Goal: Task Accomplishment & Management: Complete application form

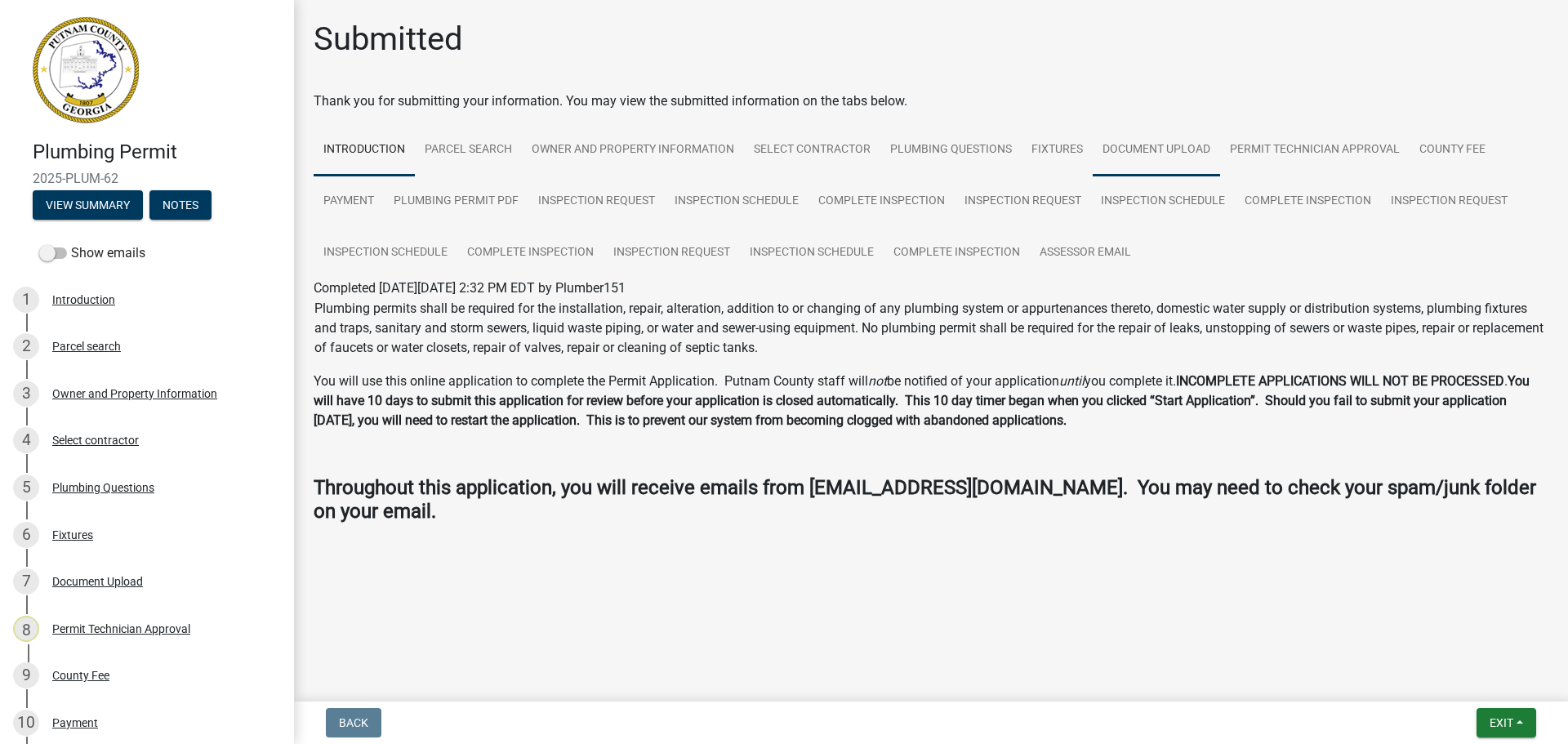
click at [1174, 151] on link "Document Upload" at bounding box center [1156, 151] width 127 height 52
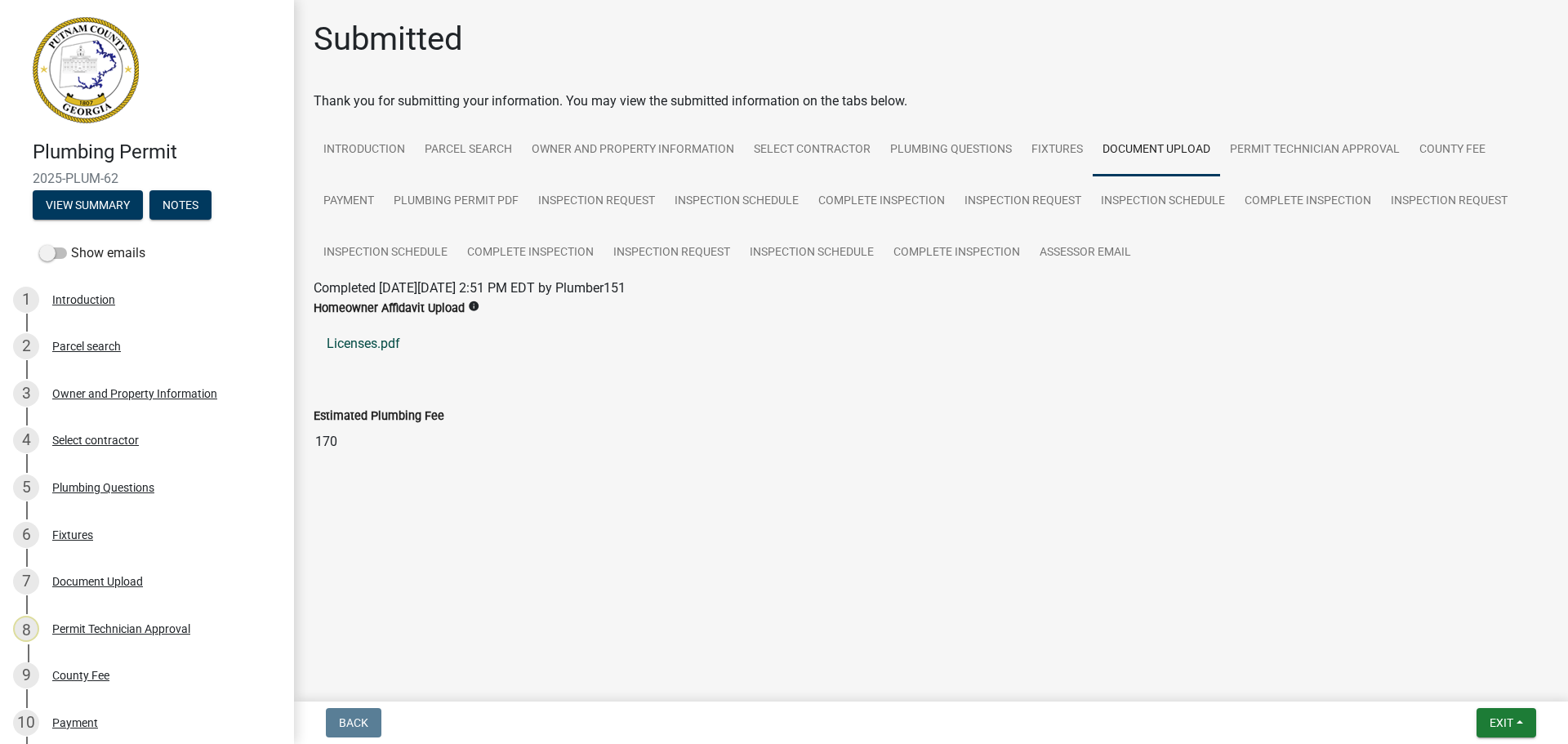
click at [374, 355] on link "Licenses.pdf" at bounding box center [931, 343] width 1235 height 39
click at [382, 152] on link "Introduction" at bounding box center [364, 151] width 101 height 52
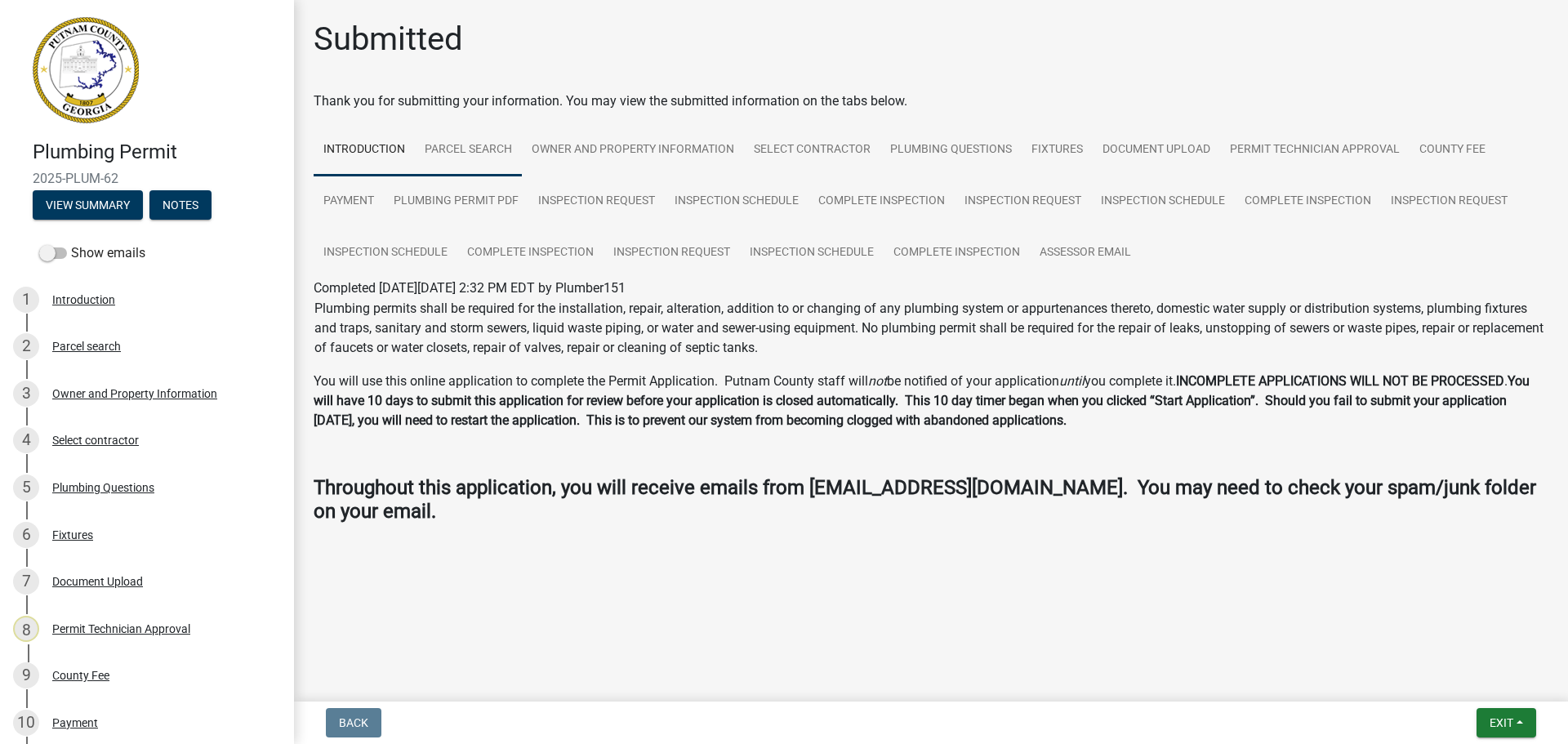
click at [462, 146] on link "Parcel search" at bounding box center [469, 151] width 107 height 52
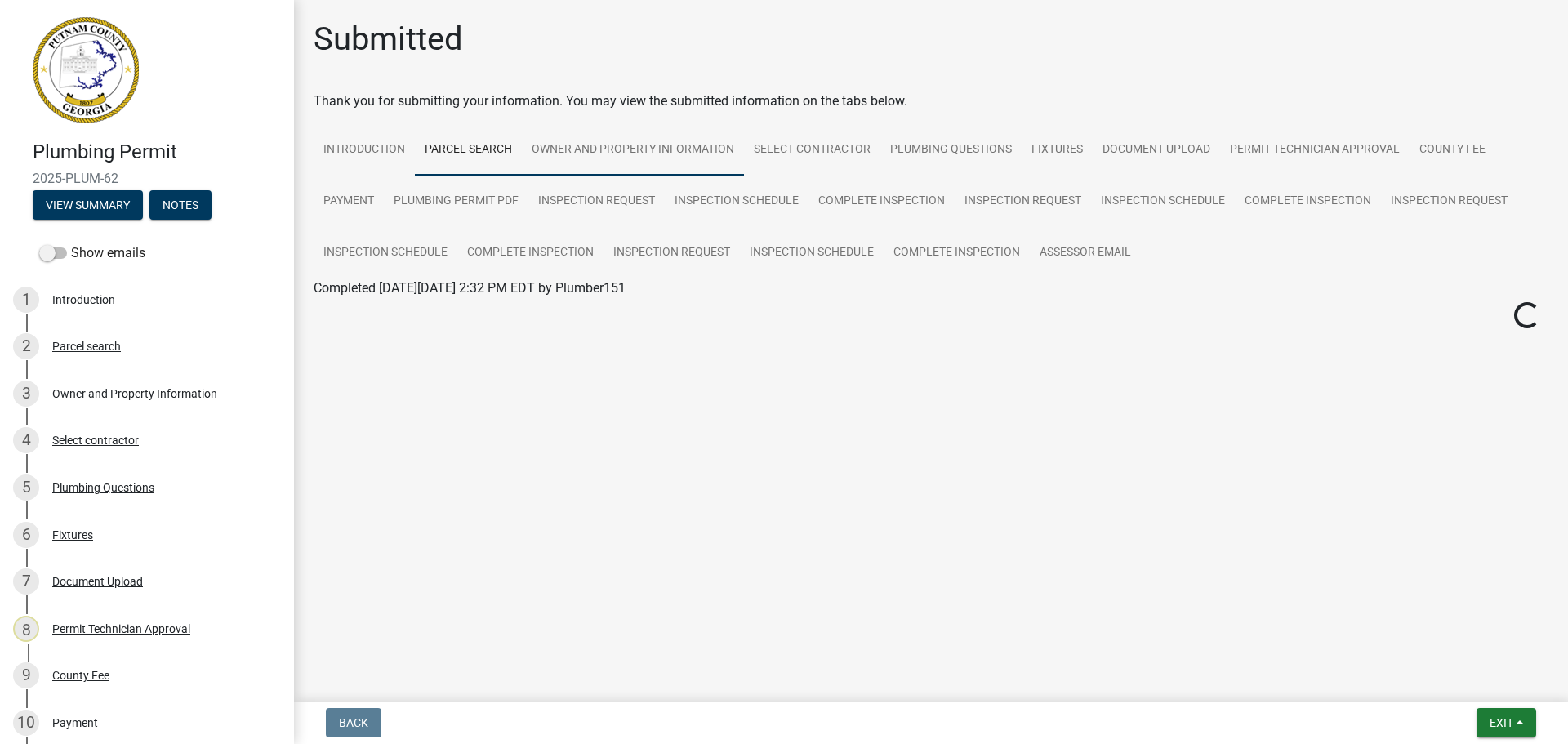
click at [593, 144] on link "Owner and Property Information" at bounding box center [632, 151] width 222 height 52
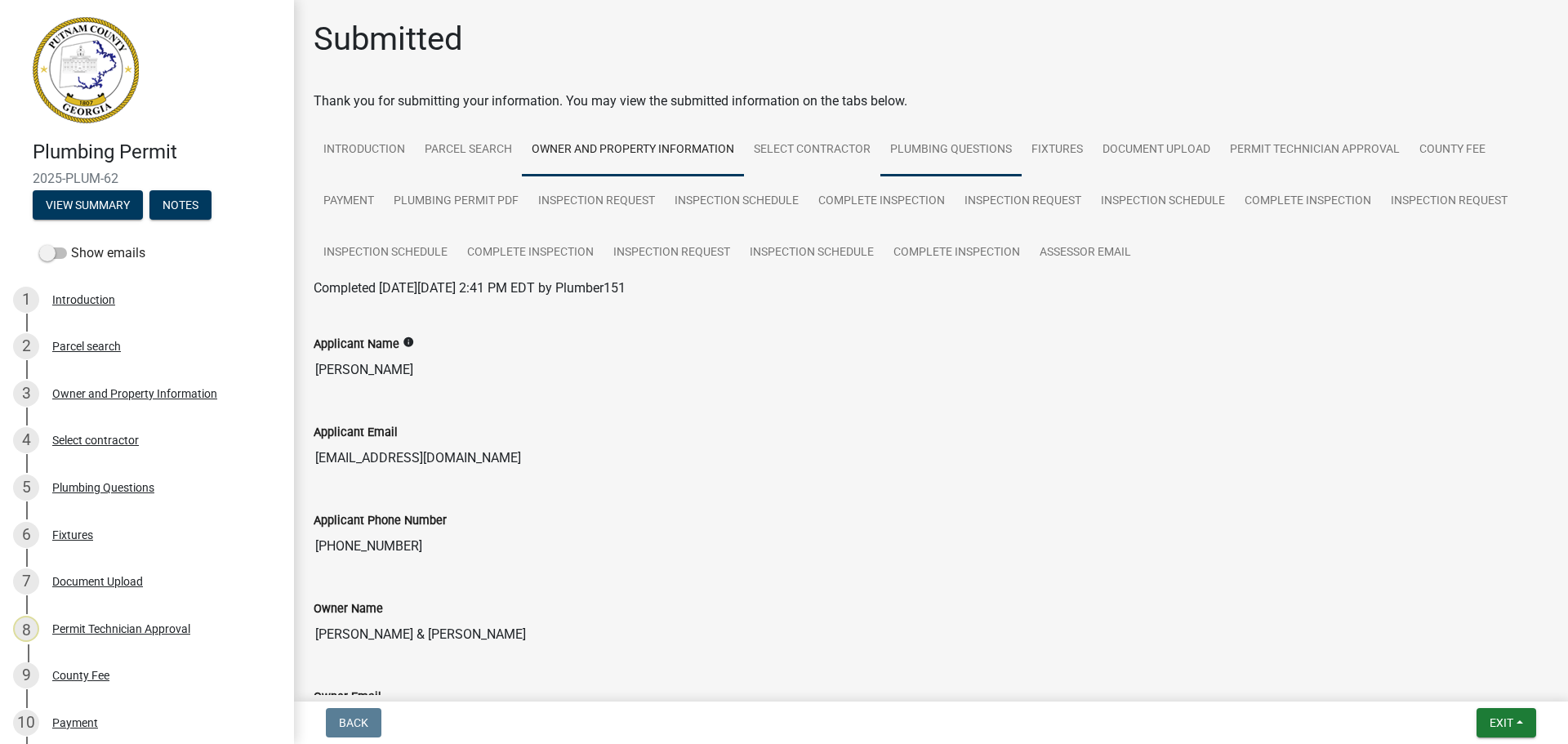
click at [918, 159] on link "Plumbing Questions" at bounding box center [950, 151] width 141 height 52
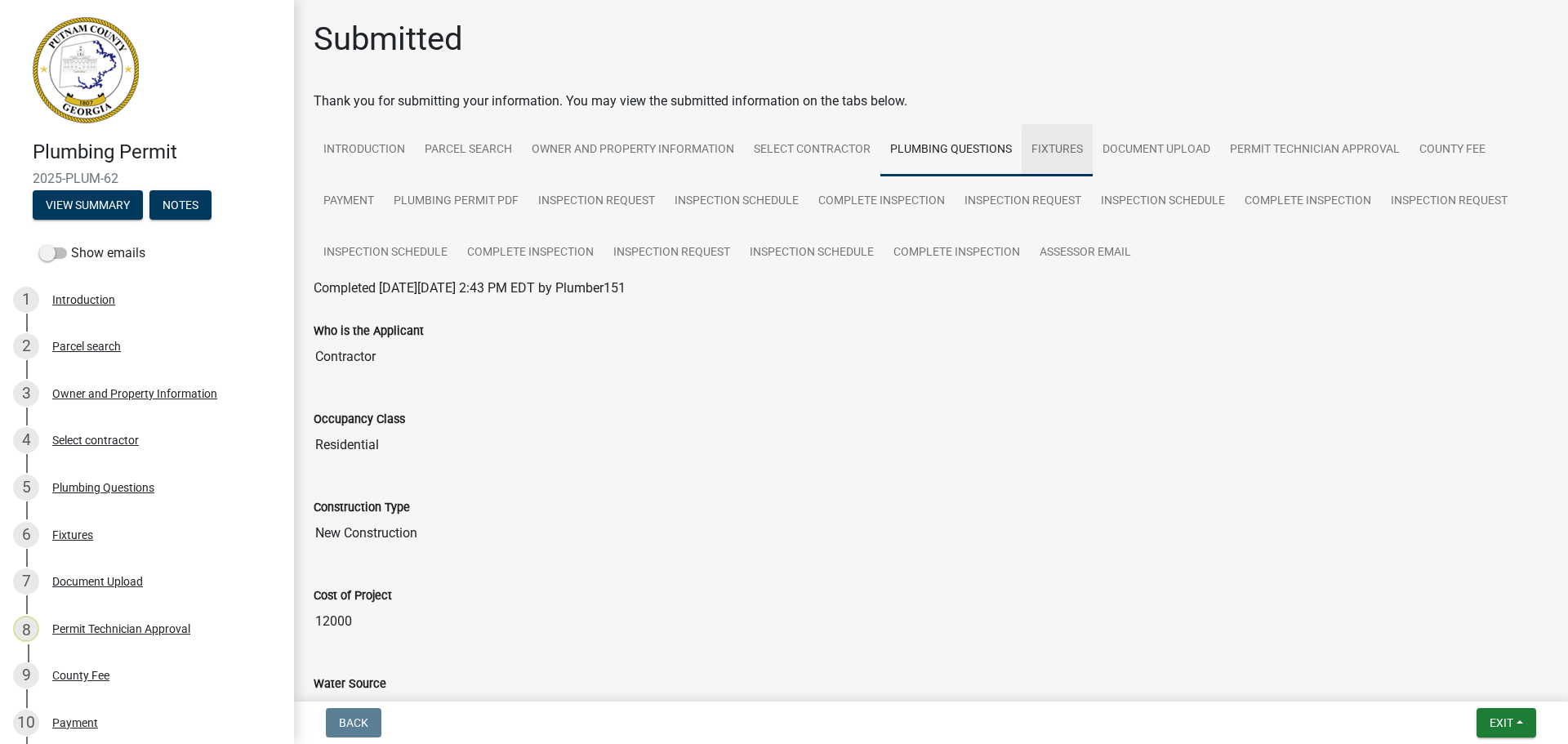
click at [1050, 145] on link "Fixtures" at bounding box center [1057, 151] width 71 height 52
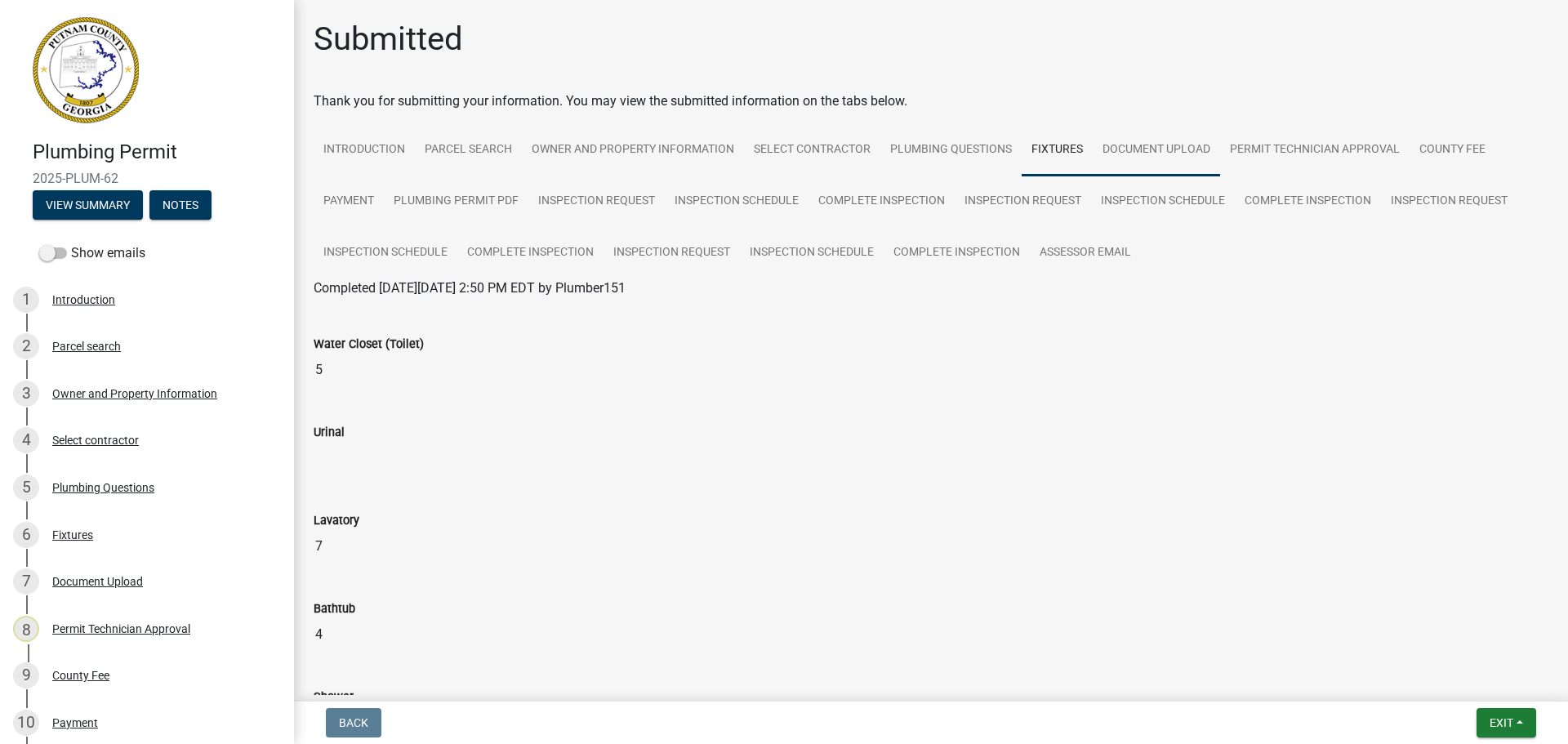
click at [1159, 151] on link "Document Upload" at bounding box center [1156, 151] width 127 height 52
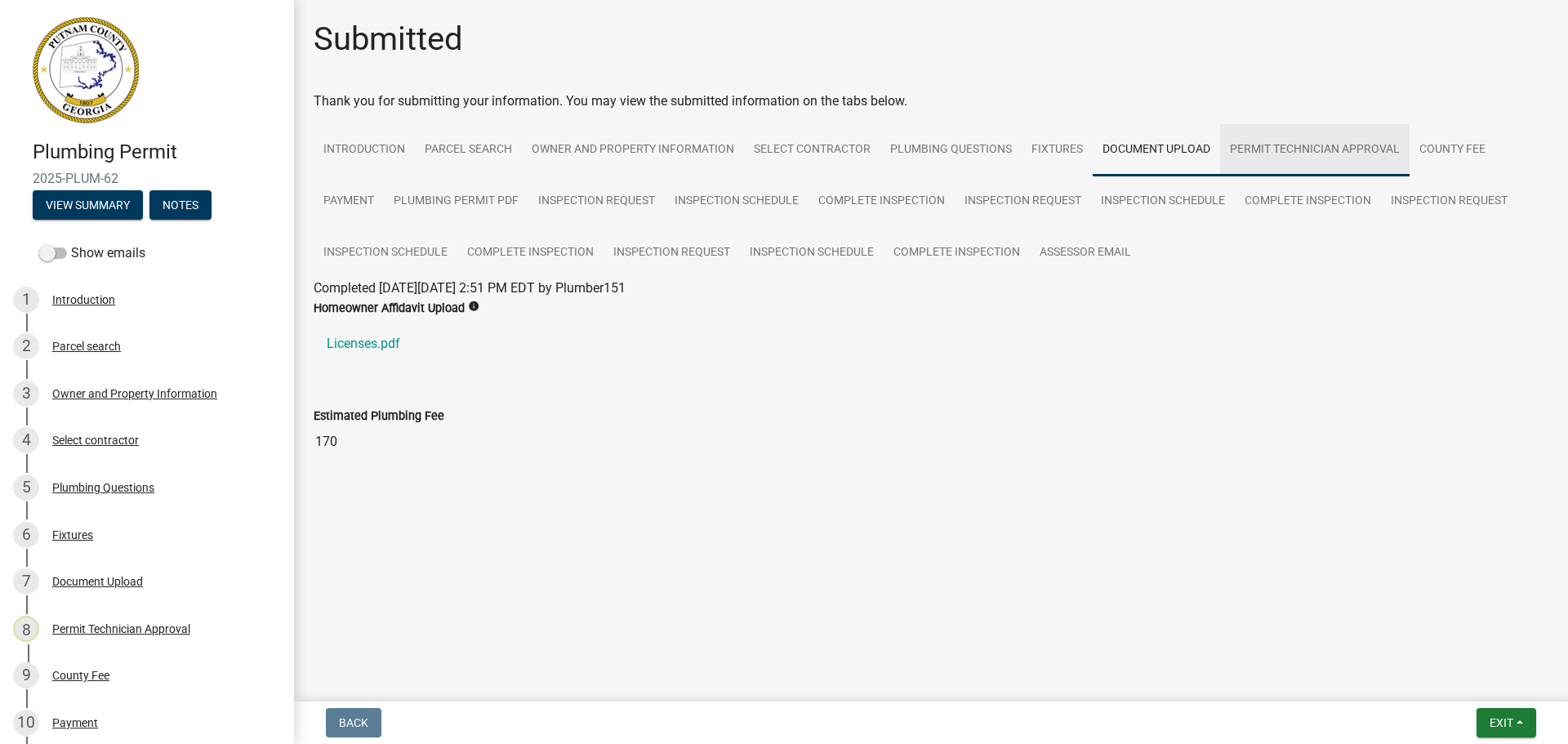
click at [1276, 146] on link "Permit Technician Approval" at bounding box center [1315, 151] width 189 height 52
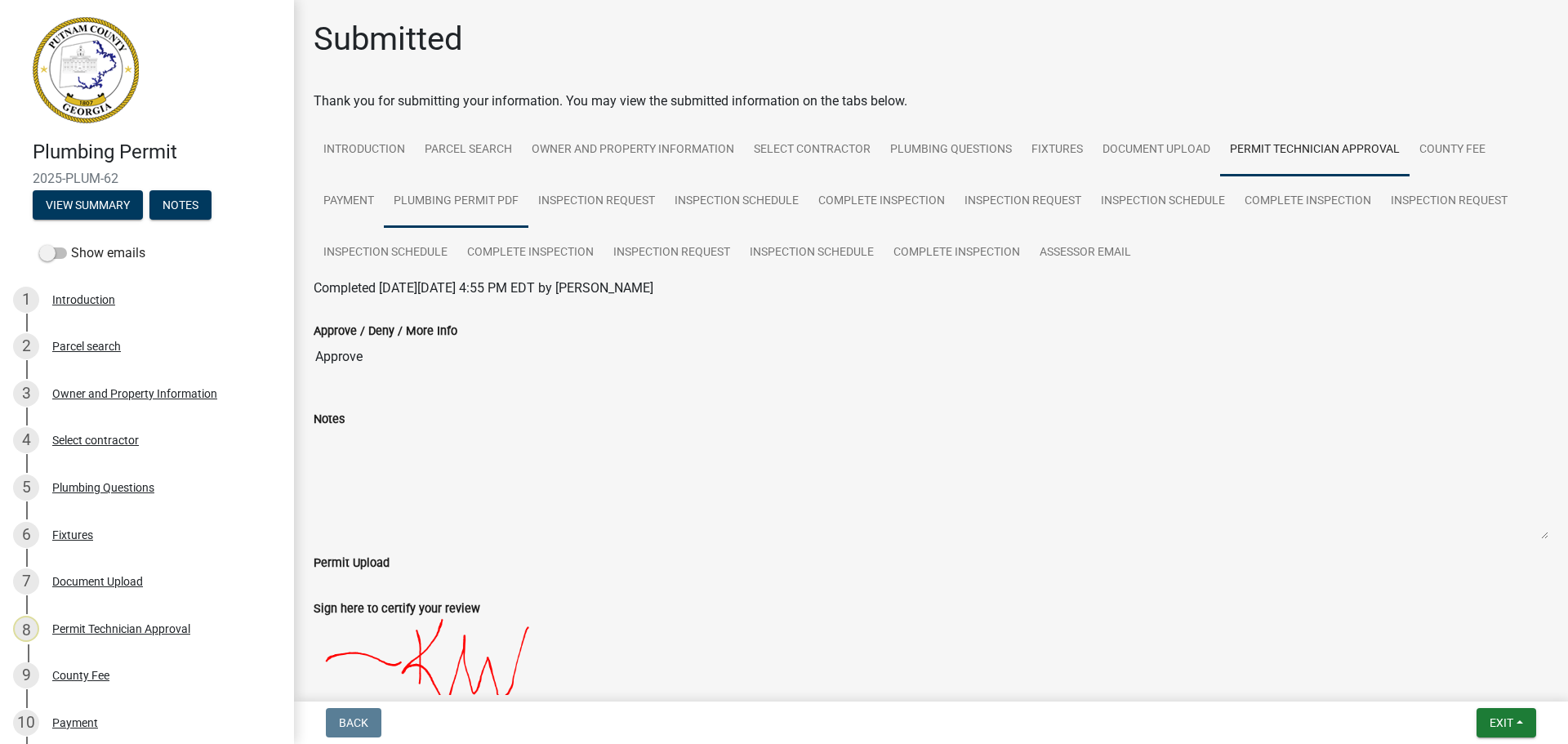
click at [460, 202] on link "Plumbing Permit PDF" at bounding box center [456, 202] width 144 height 52
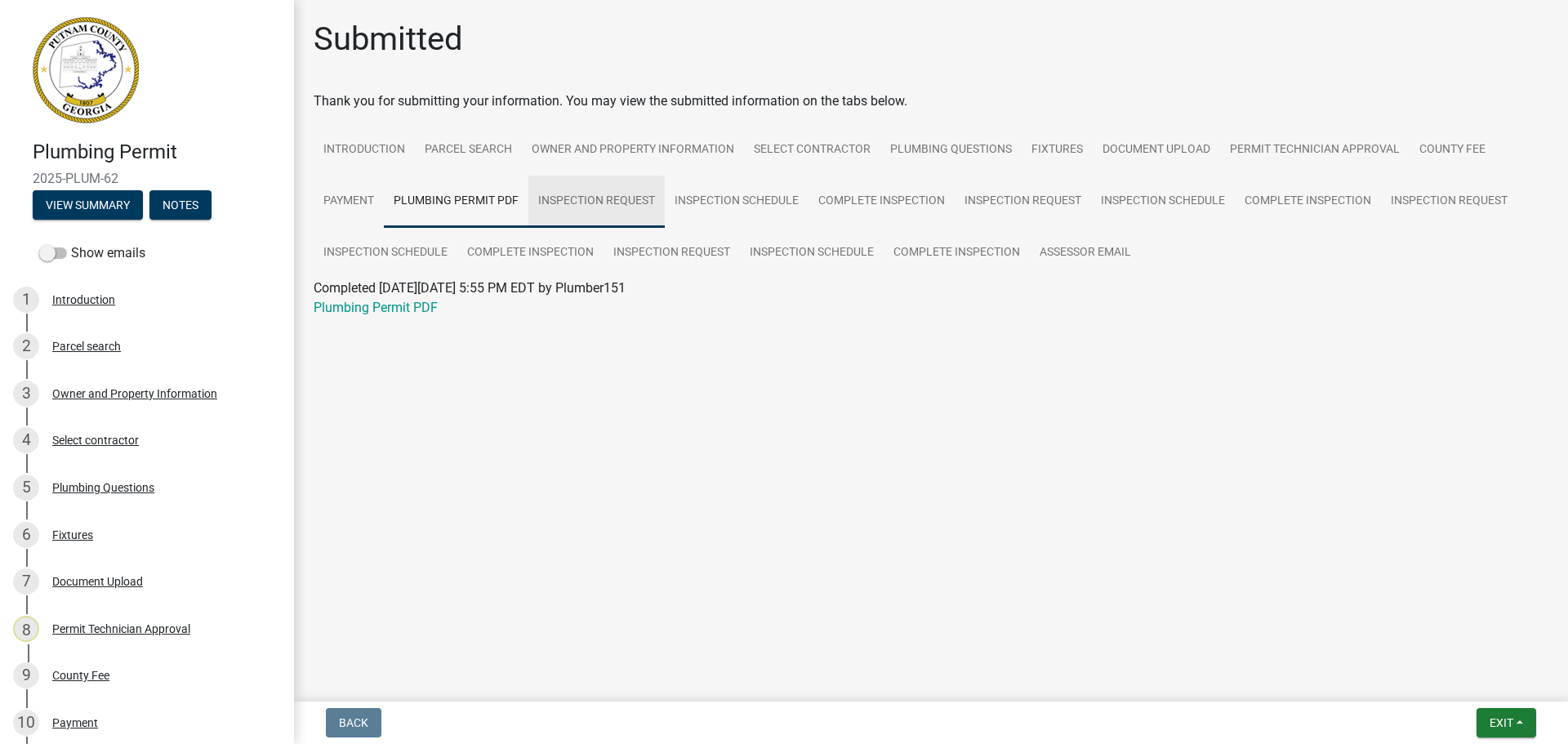
click at [571, 197] on link "Inspection Request" at bounding box center [597, 202] width 137 height 52
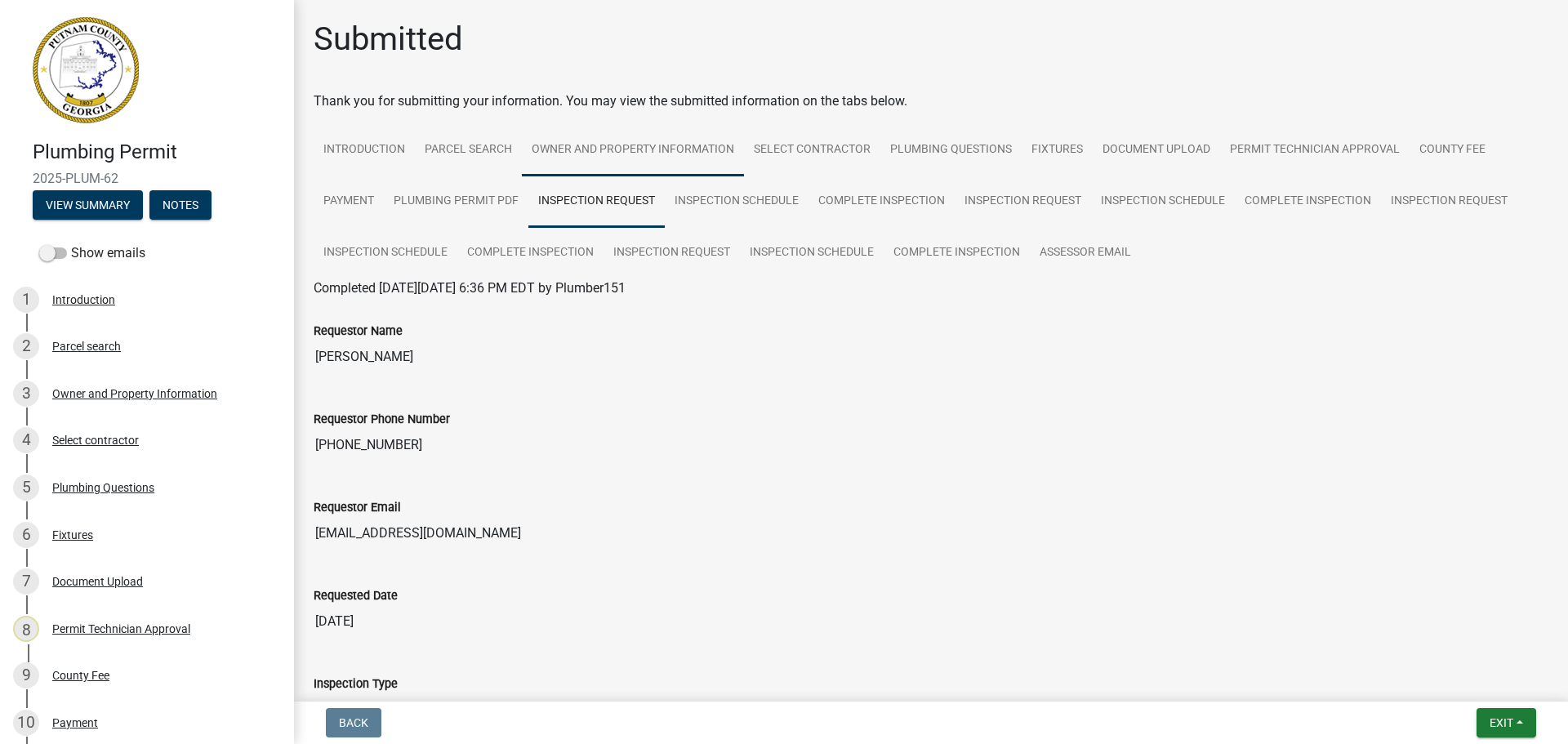
click at [676, 154] on link "Owner and Property Information" at bounding box center [632, 151] width 222 height 52
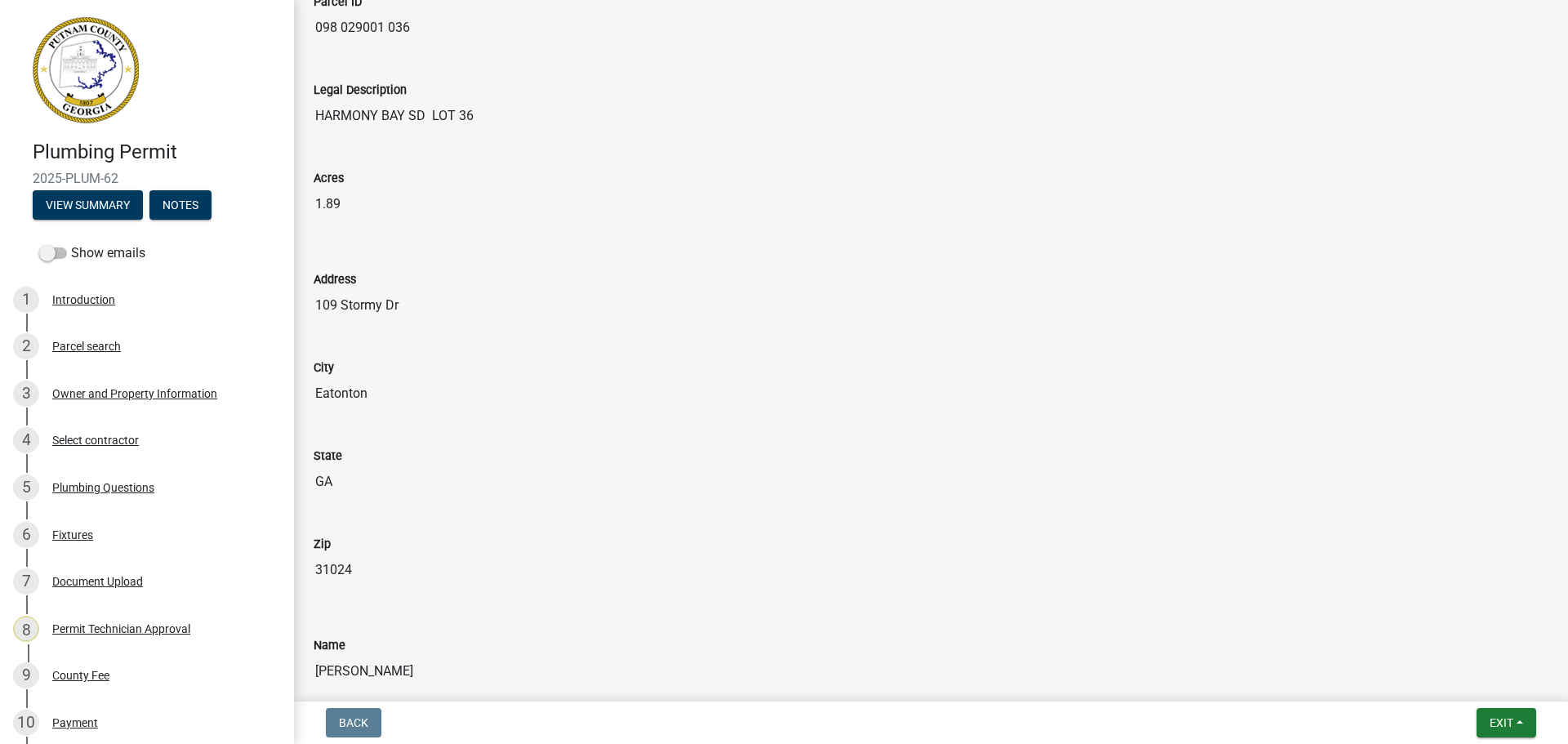
scroll to position [899, 0]
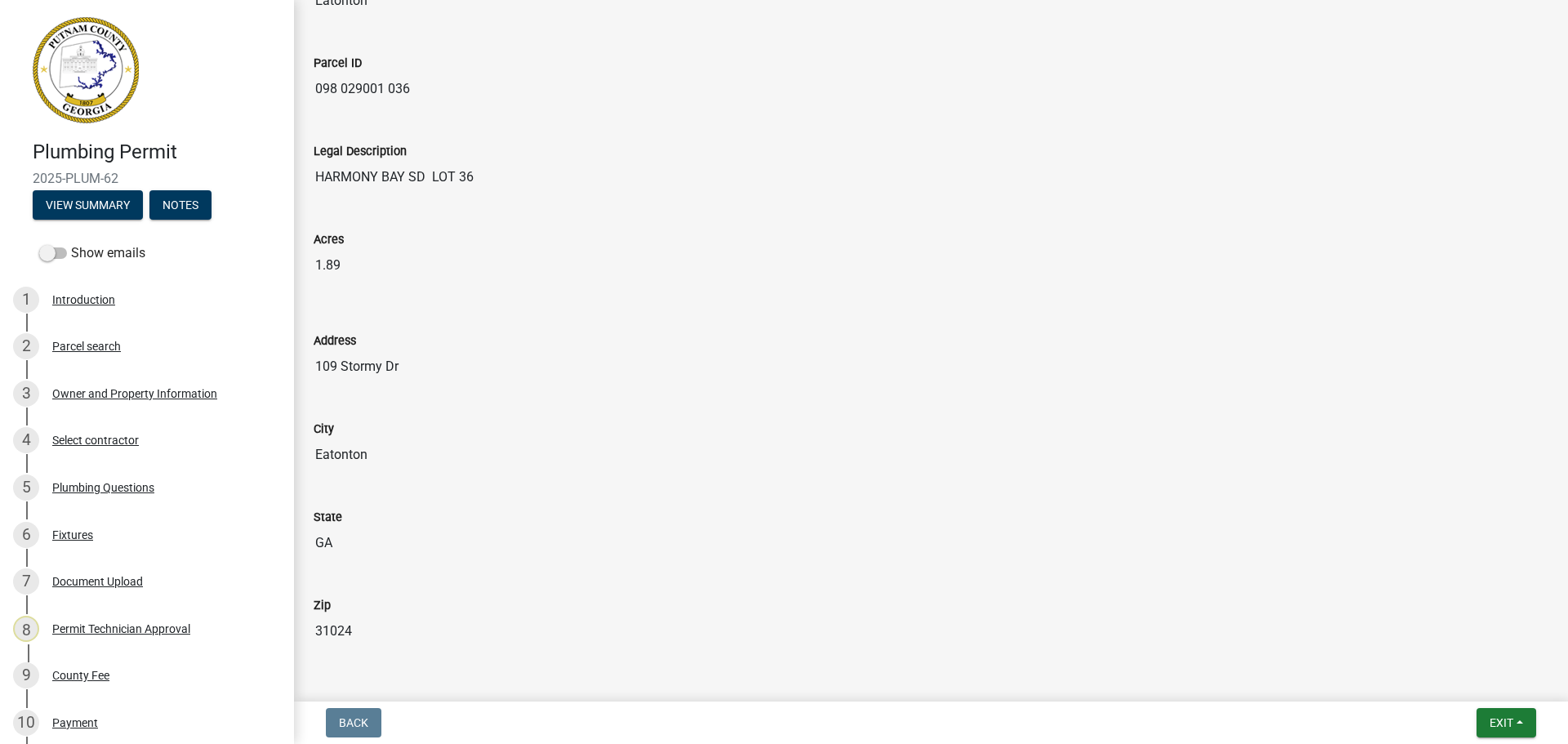
drag, startPoint x: 418, startPoint y: 93, endPoint x: 317, endPoint y: 87, distance: 101.2
click at [317, 87] on input "098 029001 036" at bounding box center [931, 89] width 1235 height 33
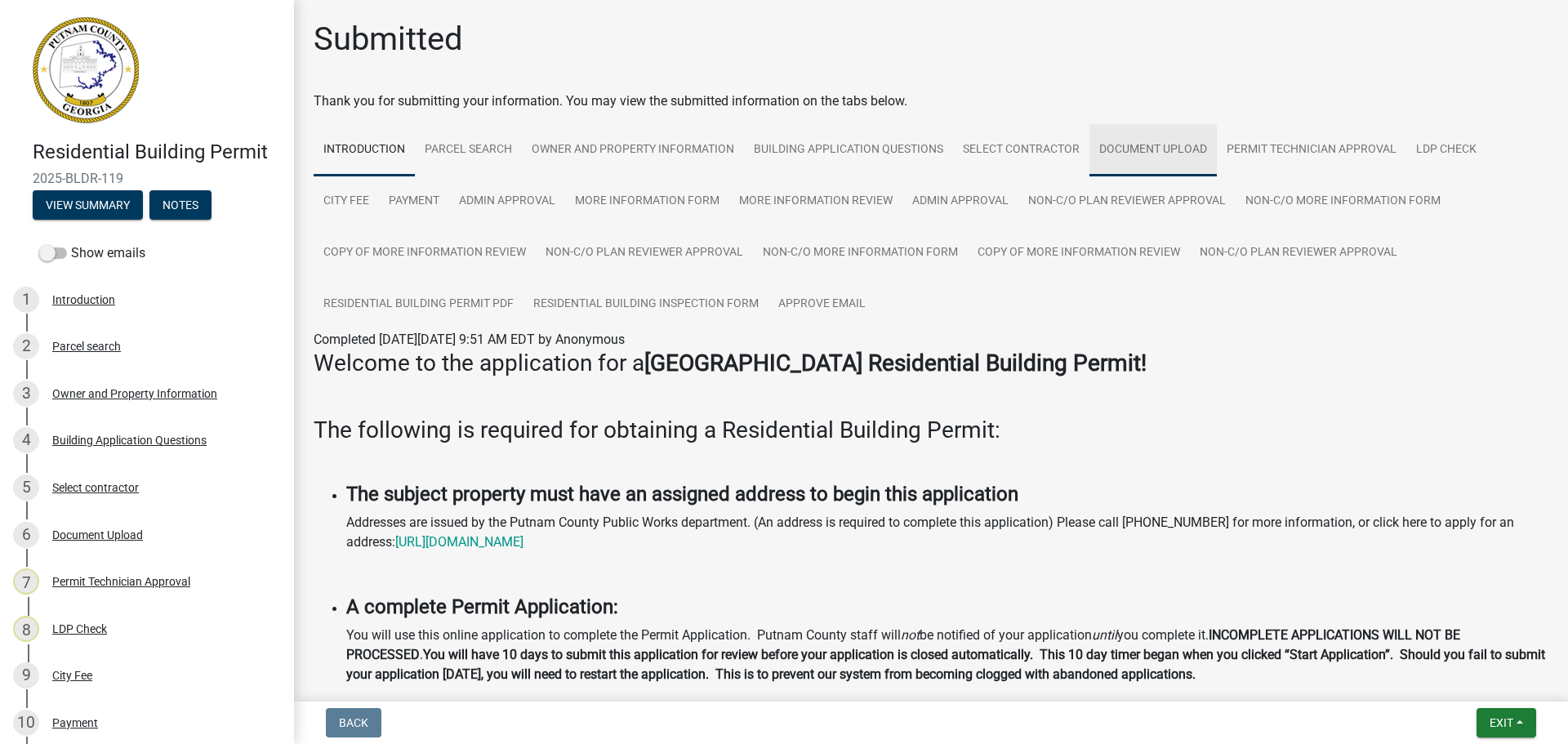
click at [1134, 144] on link "Document Upload" at bounding box center [1153, 151] width 127 height 52
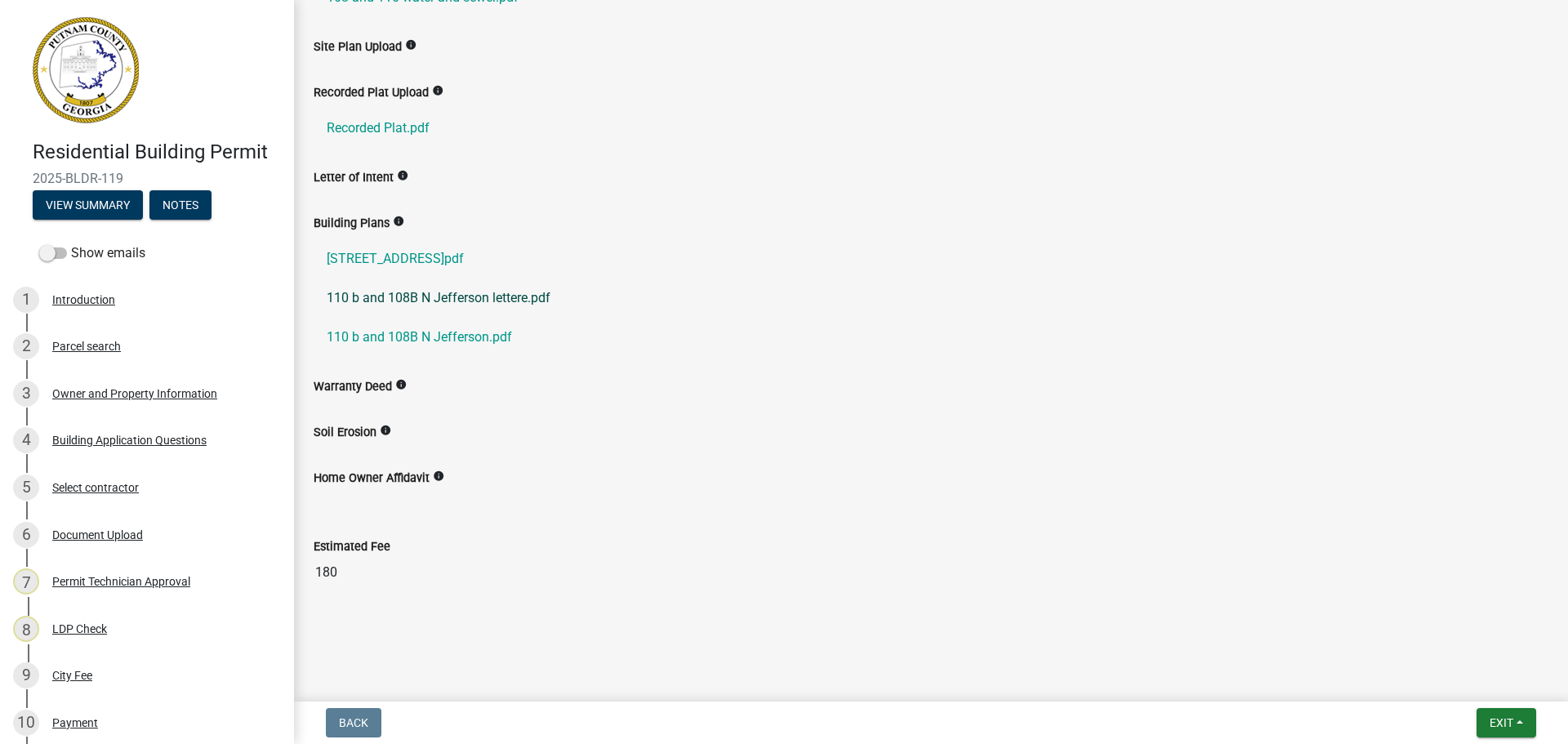
scroll to position [532, 0]
click at [426, 253] on link "[STREET_ADDRESS]pdf" at bounding box center [931, 255] width 1235 height 39
click at [418, 289] on link "110 b and 108B N Jefferson lettere.pdf" at bounding box center [931, 294] width 1235 height 39
click at [436, 330] on link "110 b and 108B N Jefferson.pdf" at bounding box center [931, 334] width 1235 height 39
